Goal: Find specific page/section: Find specific page/section

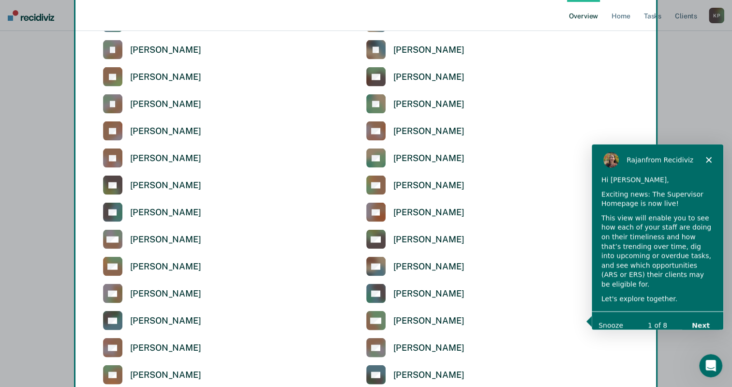
scroll to position [1983, 0]
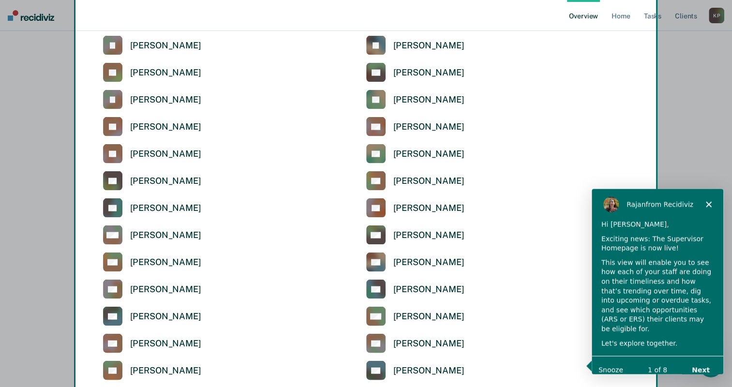
click at [110, 179] on div "Product tour overlay" at bounding box center [366, 193] width 732 height 387
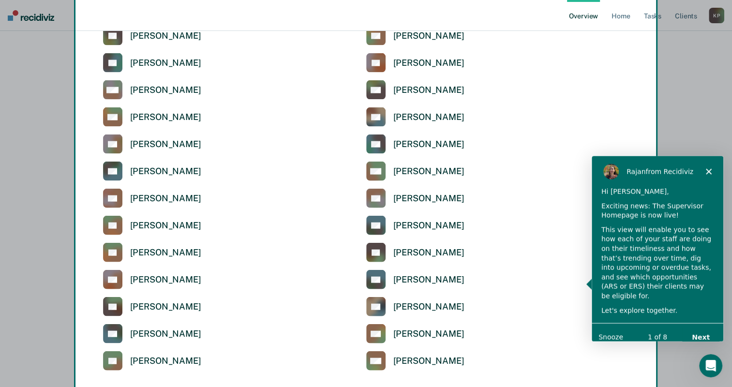
click at [110, 179] on div "Product tour overlay" at bounding box center [366, 193] width 732 height 387
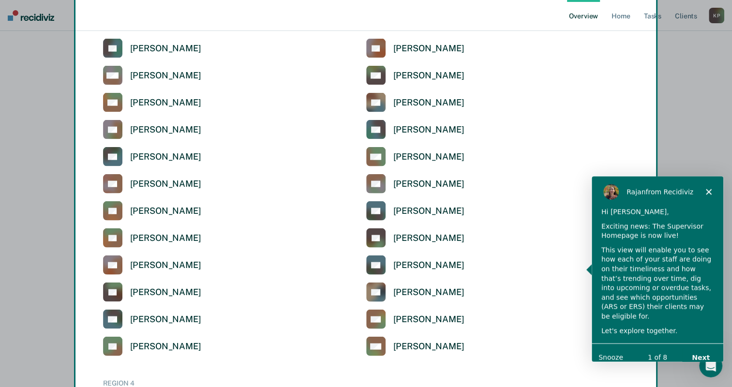
scroll to position [1977, 0]
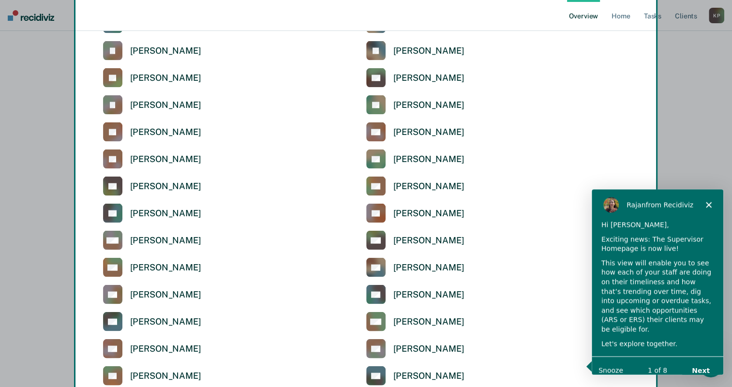
click at [135, 191] on div "Product tour overlay" at bounding box center [366, 193] width 732 height 387
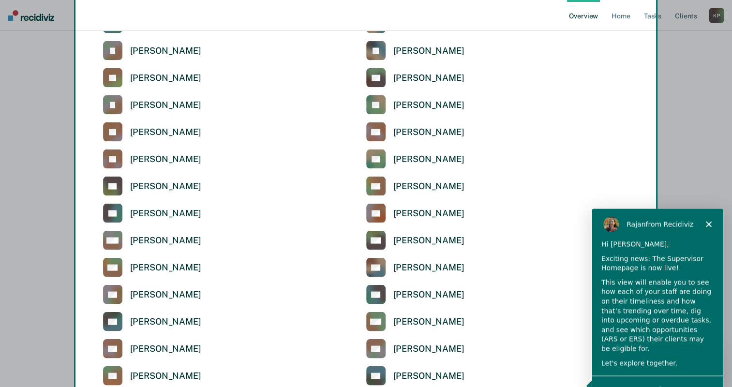
click at [135, 184] on div "Product tour overlay" at bounding box center [366, 193] width 732 height 387
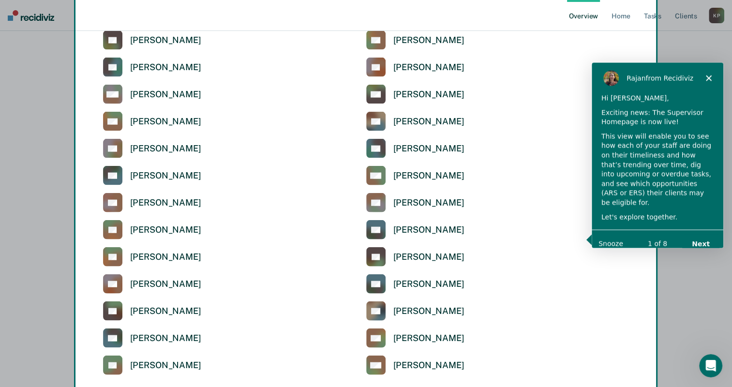
click at [135, 184] on div "Product tour overlay" at bounding box center [366, 193] width 732 height 387
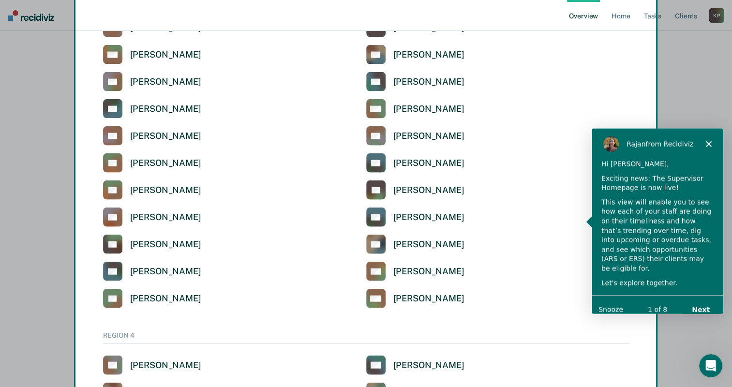
scroll to position [2219, 0]
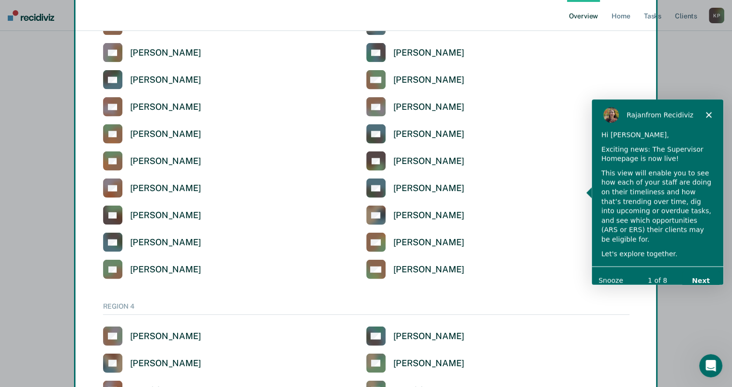
click at [619, 16] on div "Product tour overlay" at bounding box center [366, 193] width 732 height 387
click at [705, 270] on button "Next" at bounding box center [699, 280] width 37 height 20
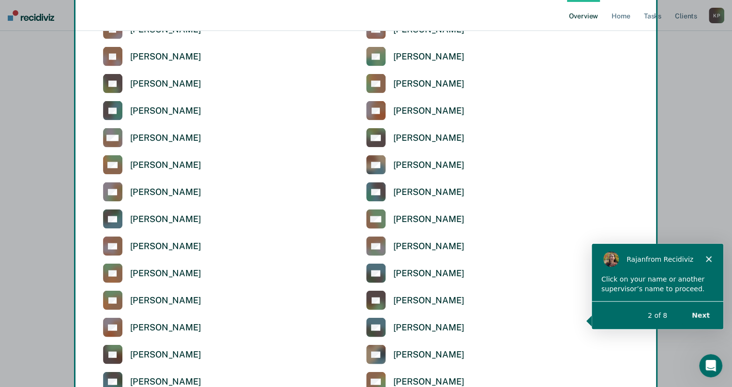
scroll to position [2026, 0]
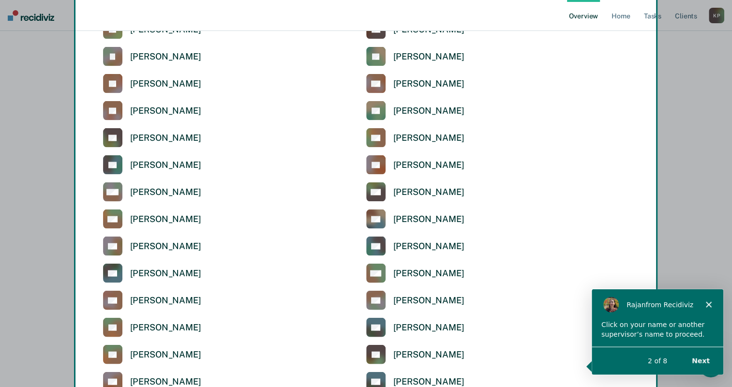
click at [149, 143] on div "Product tour overlay" at bounding box center [366, 193] width 732 height 387
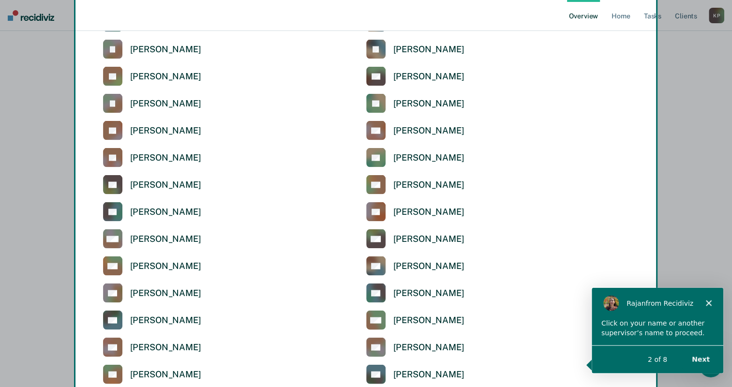
scroll to position [1977, 0]
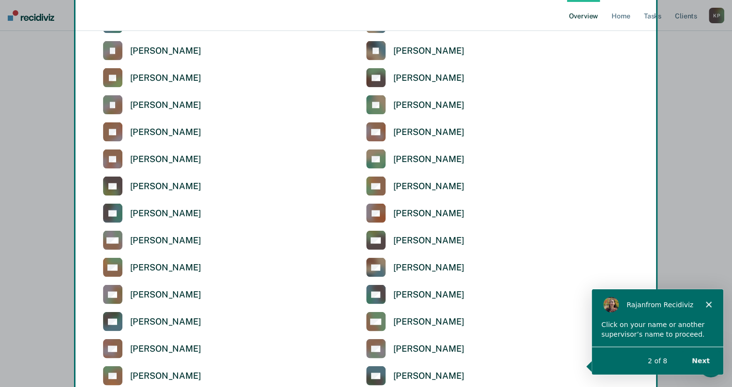
click at [162, 186] on div "Product tour overlay" at bounding box center [366, 193] width 732 height 387
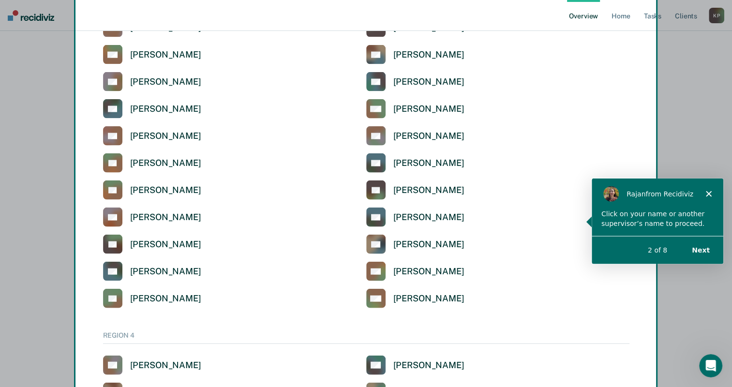
scroll to position [2219, 0]
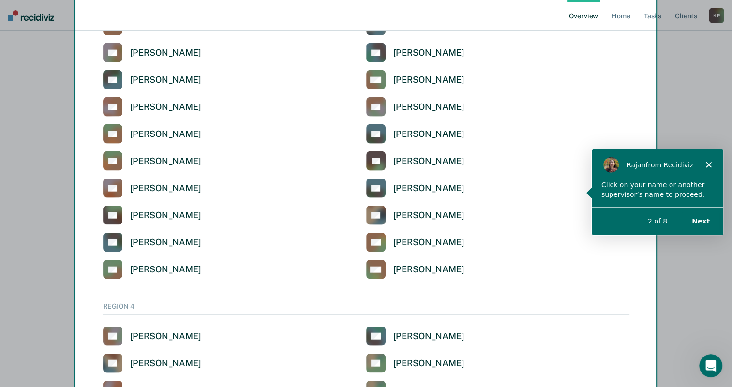
click at [693, 219] on button "Next" at bounding box center [699, 221] width 37 height 20
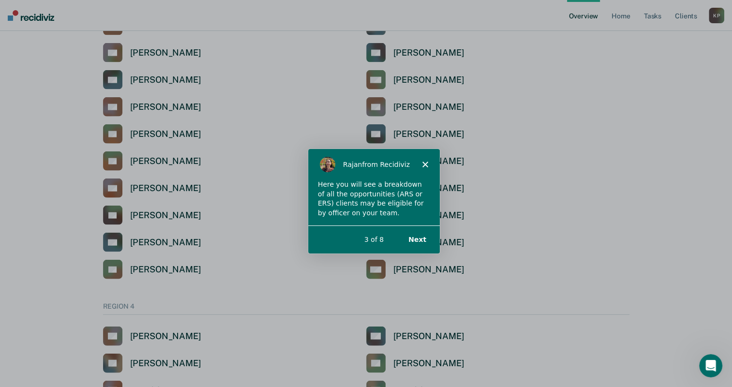
scroll to position [0, 0]
click at [418, 239] on button "Next" at bounding box center [415, 239] width 37 height 20
click at [415, 235] on button "Next" at bounding box center [415, 239] width 37 height 20
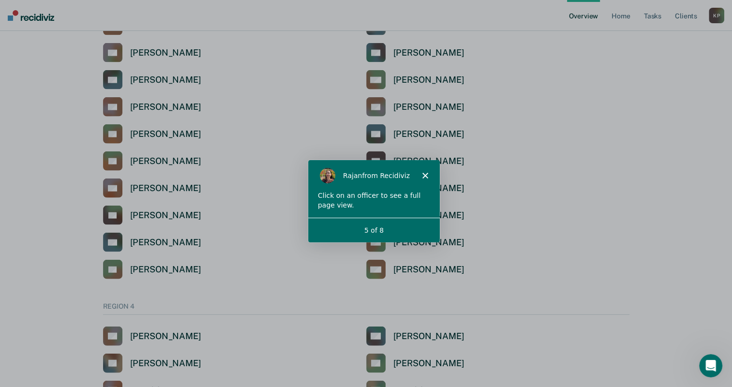
click at [421, 170] on div "[PERSON_NAME] from Recidiviz" at bounding box center [373, 175] width 132 height 31
click at [425, 172] on icon "Close" at bounding box center [424, 175] width 6 height 6
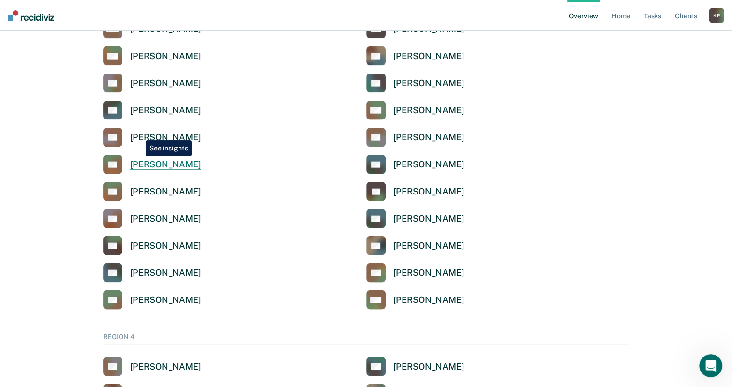
scroll to position [2122, 0]
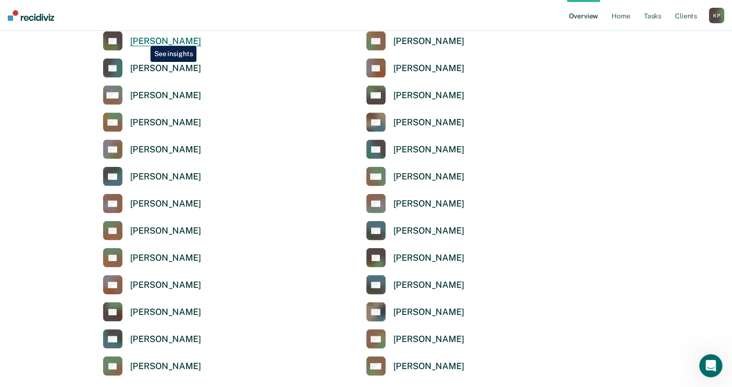
click at [143, 39] on div "[PERSON_NAME]" at bounding box center [165, 41] width 71 height 11
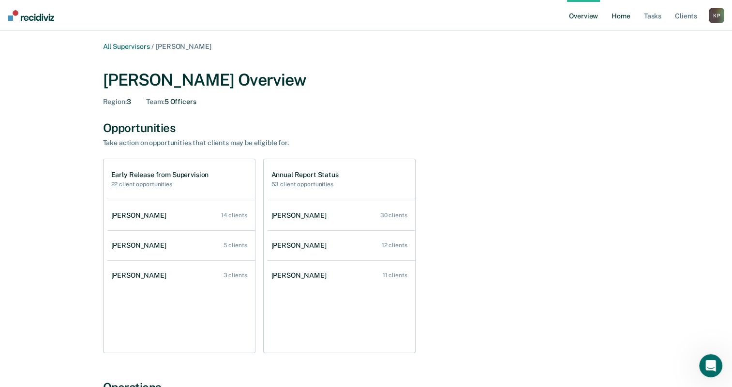
click at [619, 17] on link "Home" at bounding box center [620, 15] width 22 height 31
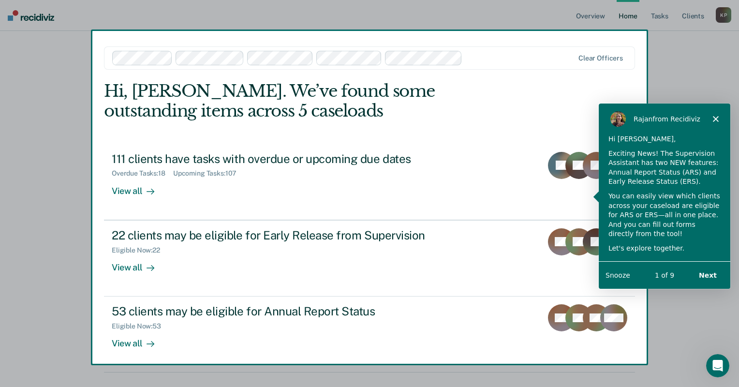
click at [427, 162] on div "Product tour overlay" at bounding box center [369, 193] width 739 height 387
click at [714, 118] on polygon "Close" at bounding box center [715, 119] width 6 height 6
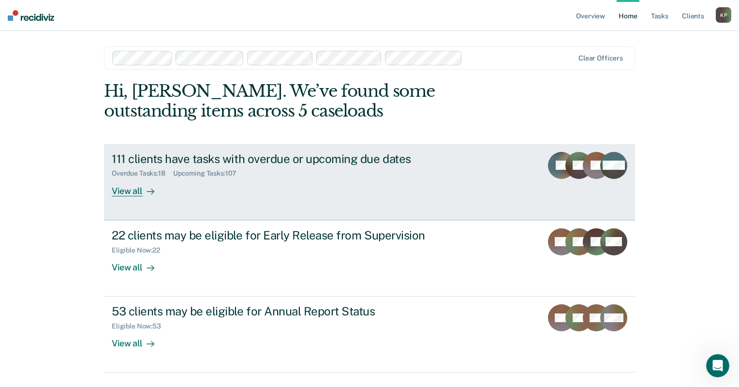
click at [305, 165] on div "Overdue Tasks : 18 Upcoming Tasks : 107" at bounding box center [281, 171] width 339 height 12
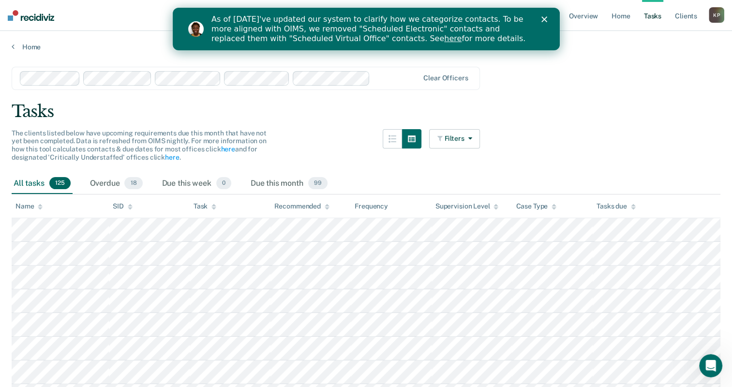
click at [543, 16] on icon "Close" at bounding box center [544, 19] width 6 height 6
